Goal: Information Seeking & Learning: Learn about a topic

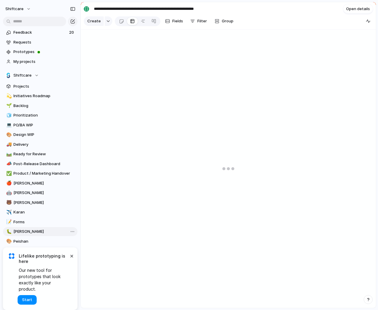
click at [24, 236] on link "🐛 [PERSON_NAME]" at bounding box center [40, 231] width 75 height 9
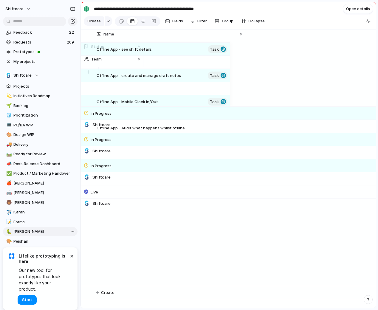
click at [21, 236] on link "🐛 Paul" at bounding box center [40, 231] width 75 height 9
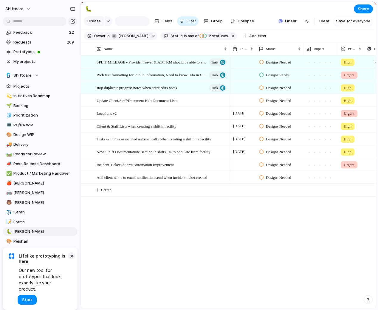
click at [72, 260] on button "×" at bounding box center [71, 255] width 7 height 7
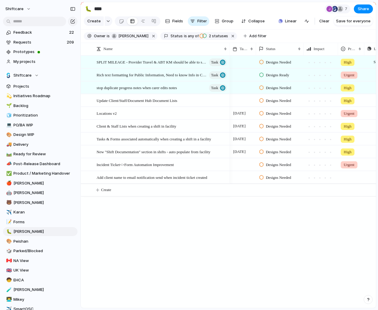
scroll to position [4, 0]
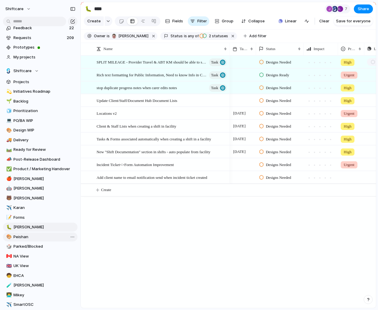
click at [42, 239] on span "Peishan" at bounding box center [44, 237] width 62 height 6
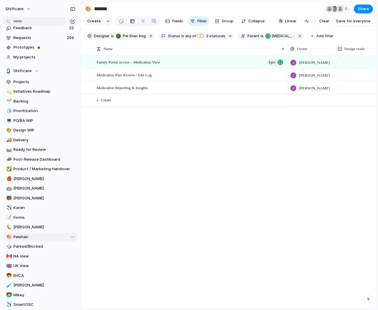
type input "*******"
click at [147, 62] on span "Family Portal Access – Medication View" at bounding box center [129, 61] width 64 height 7
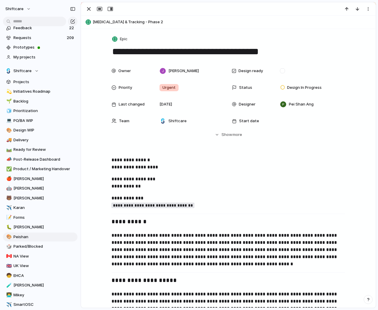
click at [135, 20] on span "Medication Management & Tracking - Phase 2" at bounding box center [233, 22] width 281 height 6
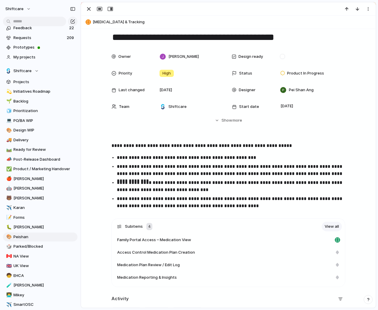
scroll to position [15, 0]
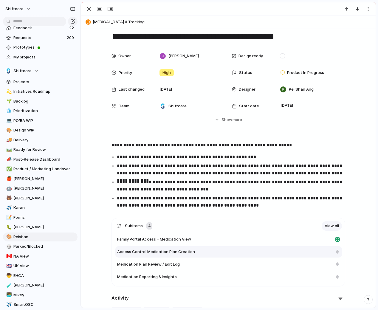
click at [160, 252] on span "Access Control Medication Plan Creation" at bounding box center [156, 252] width 78 height 6
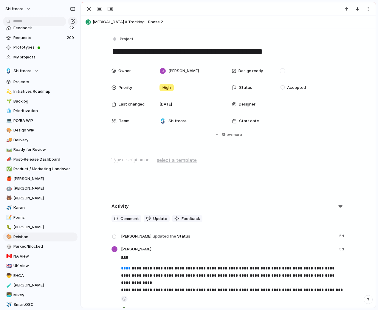
click at [112, 20] on span "Medication Management & Tracking - Phase 2" at bounding box center [233, 22] width 281 height 6
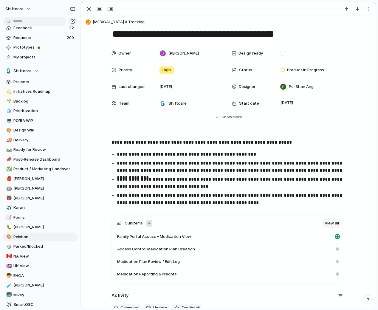
scroll to position [17, 0]
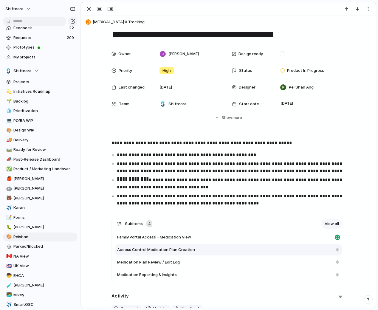
click at [160, 250] on span "Access Control Medication Plan Creation" at bounding box center [156, 250] width 78 height 6
type textarea "**********"
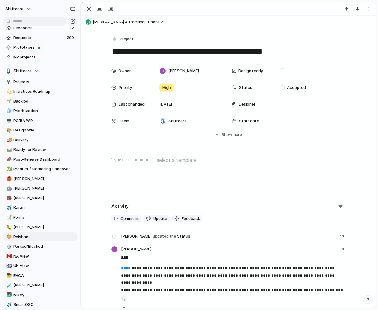
click at [238, 51] on textarea "**********" at bounding box center [229, 51] width 234 height 13
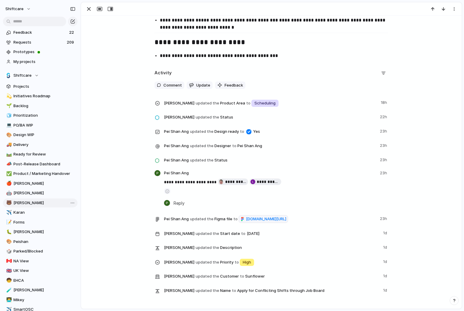
scroll to position [755, 0]
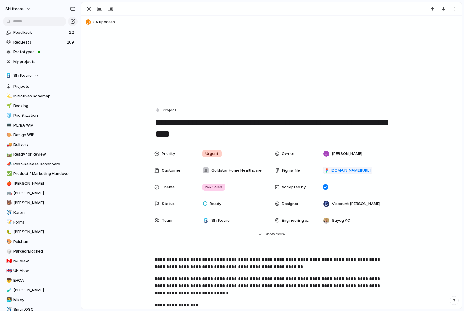
scroll to position [19, 0]
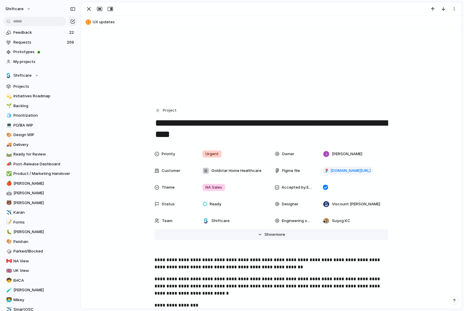
click at [269, 234] on span "Show" at bounding box center [270, 235] width 11 height 6
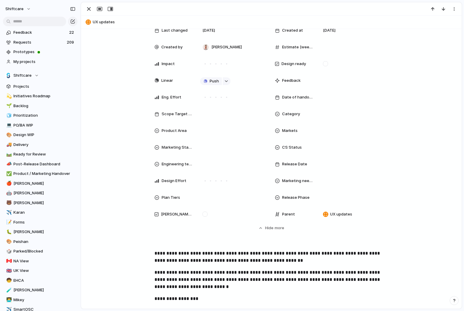
scroll to position [244, 0]
